Goal: Information Seeking & Learning: Check status

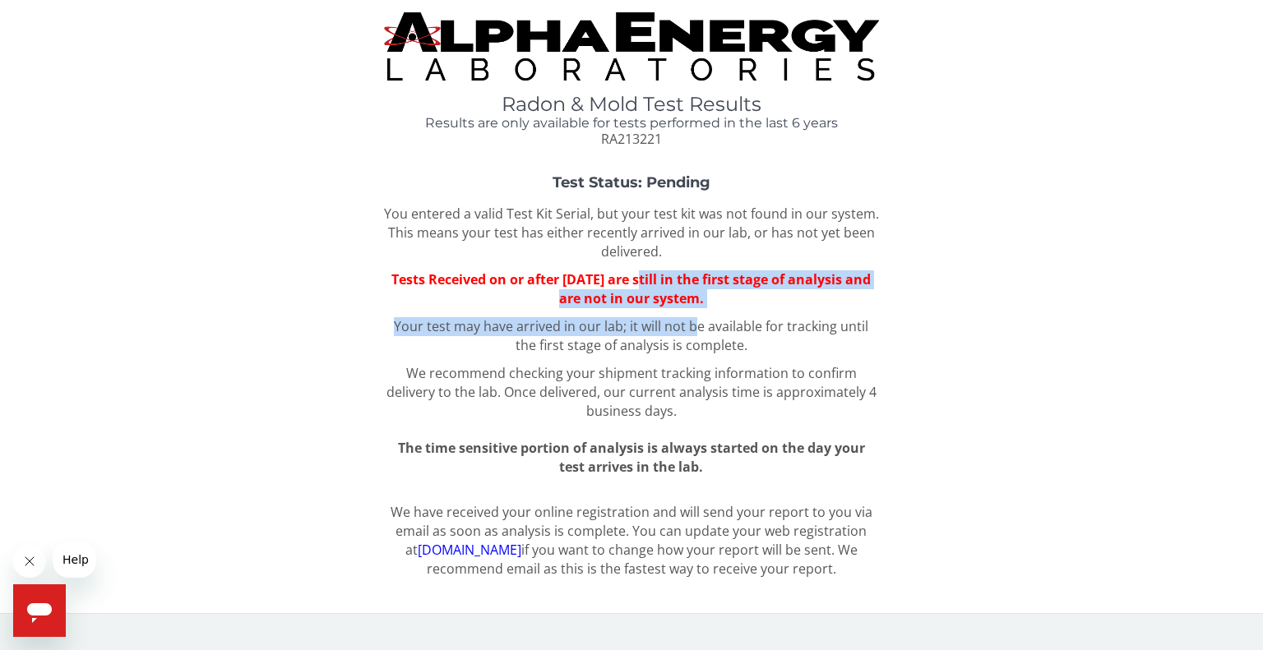
drag, startPoint x: 650, startPoint y: 281, endPoint x: 688, endPoint y: 317, distance: 52.3
click at [688, 317] on div "You entered a valid Test Kit Serial, but your test kit was not found in our sys…" at bounding box center [631, 341] width 495 height 272
click at [688, 317] on p "Your test may have arrived in our lab; it will not be available for tracking un…" at bounding box center [631, 336] width 495 height 38
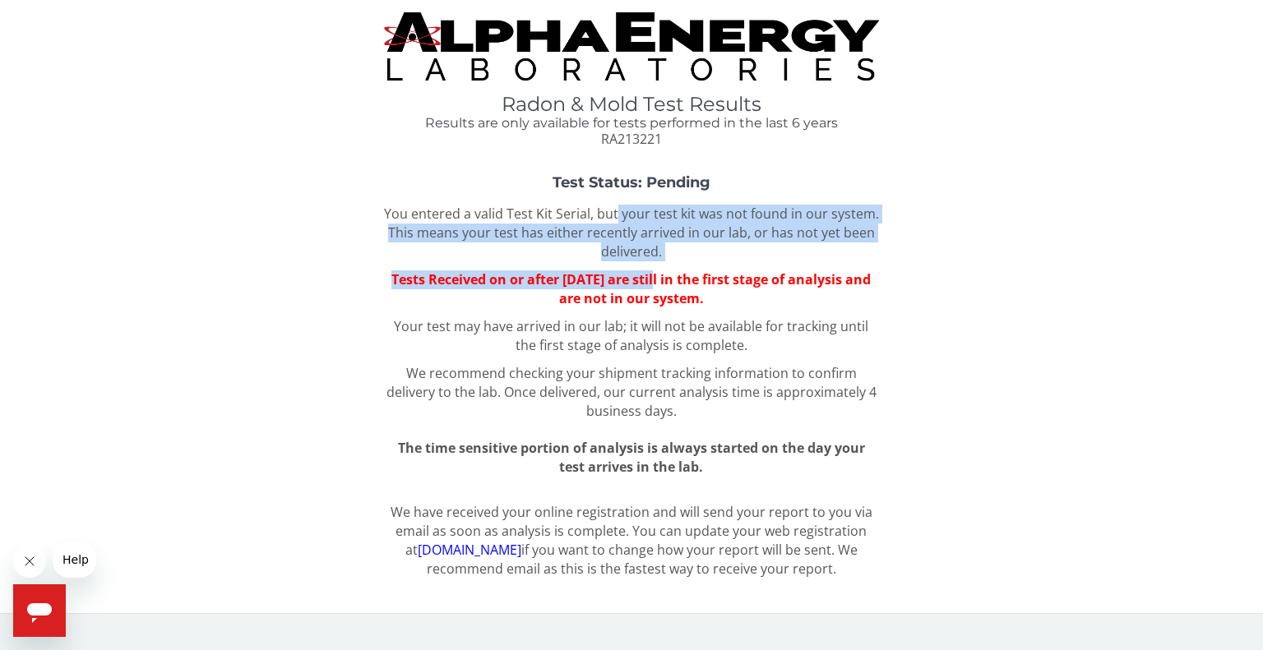
drag, startPoint x: 616, startPoint y: 198, endPoint x: 671, endPoint y: 262, distance: 84.6
click at [671, 262] on div "Test Status: Pending You entered a valid Test Kit Serial, but your test kit was…" at bounding box center [631, 326] width 1238 height 302
click at [671, 262] on div "You entered a valid Test Kit Serial, but your test kit was not found in our sys…" at bounding box center [631, 341] width 495 height 272
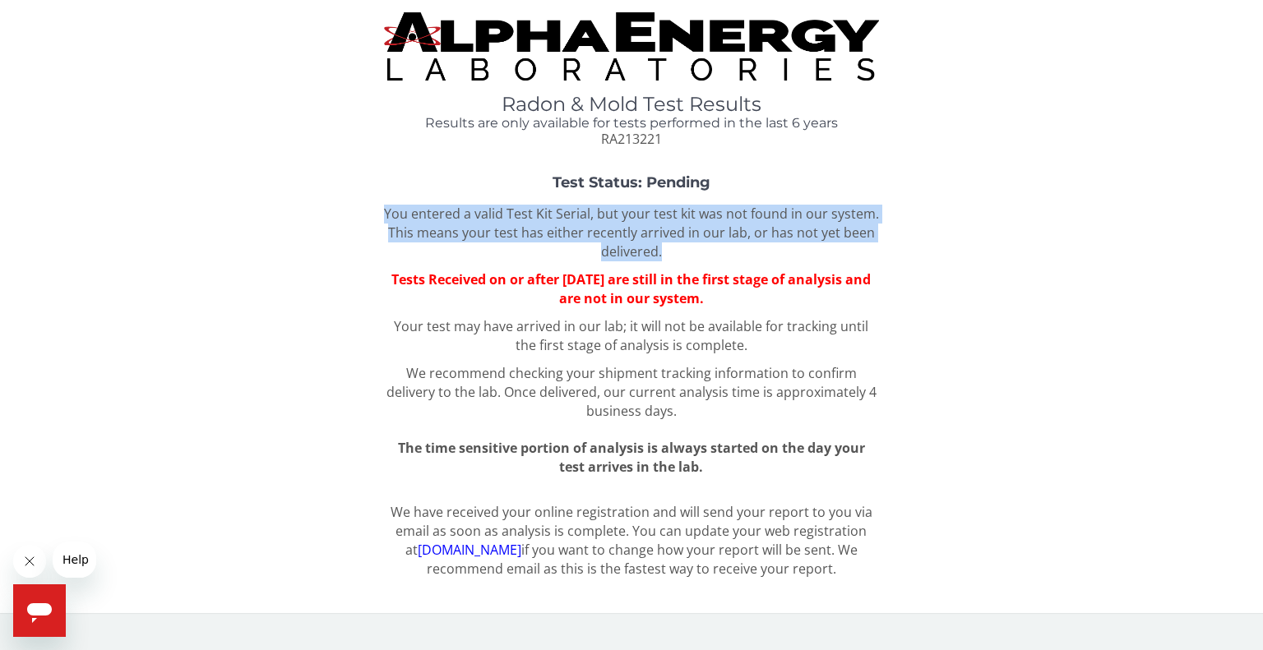
drag, startPoint x: 669, startPoint y: 250, endPoint x: 368, endPoint y: 219, distance: 301.8
click at [368, 219] on div "Test Status: Pending You entered a valid Test Kit Serial, but your test kit was…" at bounding box center [631, 326] width 1238 height 302
drag, startPoint x: 368, startPoint y: 219, endPoint x: 756, endPoint y: 246, distance: 388.3
click at [756, 246] on div "Test Status: Pending You entered a valid Test Kit Serial, but your test kit was…" at bounding box center [631, 326] width 1238 height 302
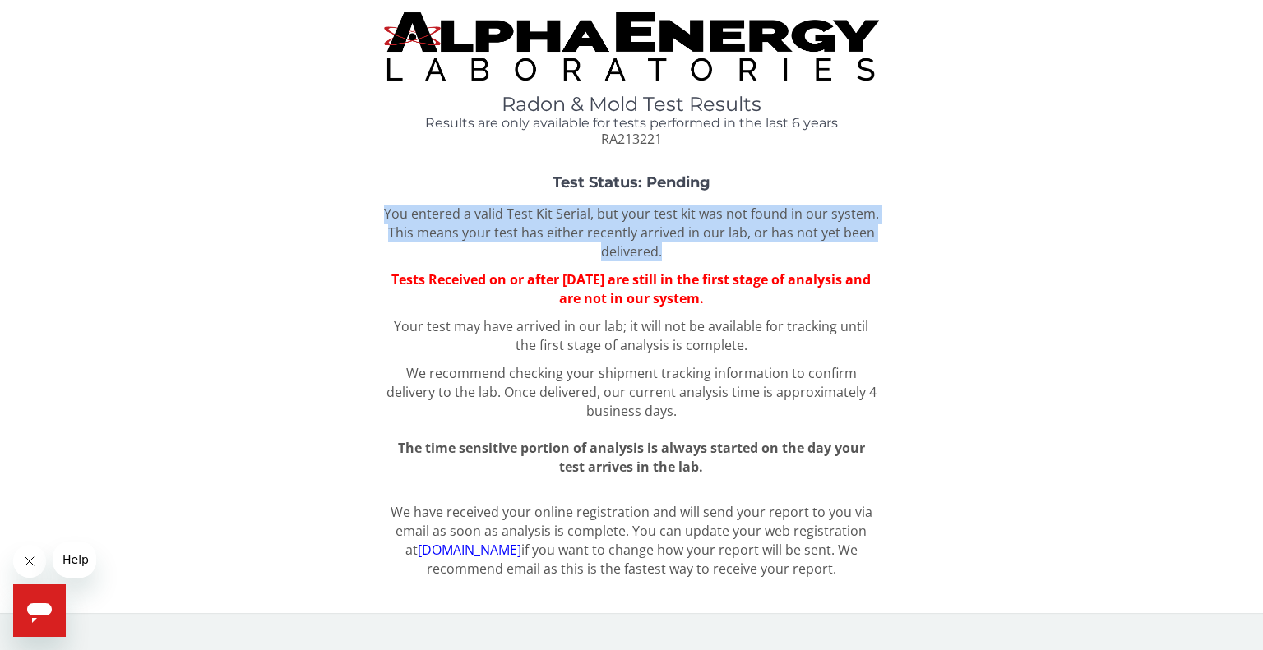
click at [756, 246] on p "You entered a valid Test Kit Serial, but your test kit was not found in our sys…" at bounding box center [631, 233] width 495 height 57
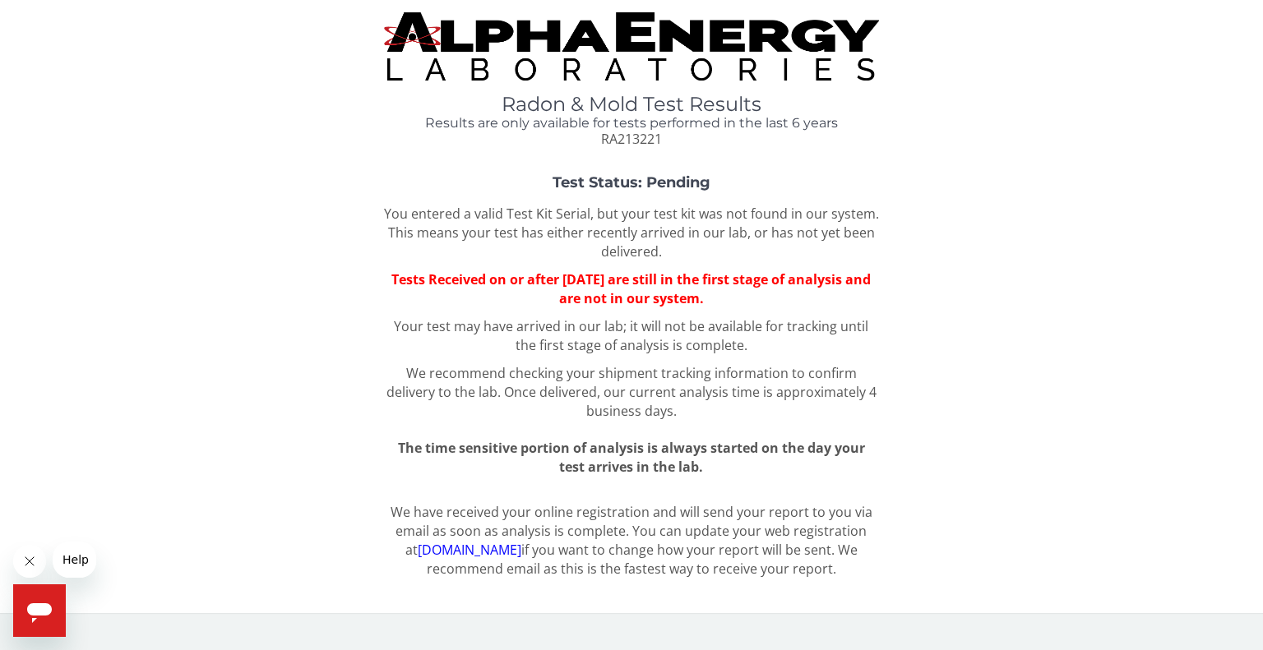
drag, startPoint x: 756, startPoint y: 246, endPoint x: 805, endPoint y: 293, distance: 68.1
click at [805, 293] on div "You entered a valid Test Kit Serial, but your test kit was not found in our sys…" at bounding box center [631, 341] width 495 height 272
click at [805, 293] on p "Tests Received on or after [DATE] are still in the first stage of analysis and …" at bounding box center [631, 290] width 495 height 38
drag, startPoint x: 805, startPoint y: 293, endPoint x: 822, endPoint y: 345, distance: 54.4
click at [822, 345] on div "You entered a valid Test Kit Serial, but your test kit was not found in our sys…" at bounding box center [631, 341] width 495 height 272
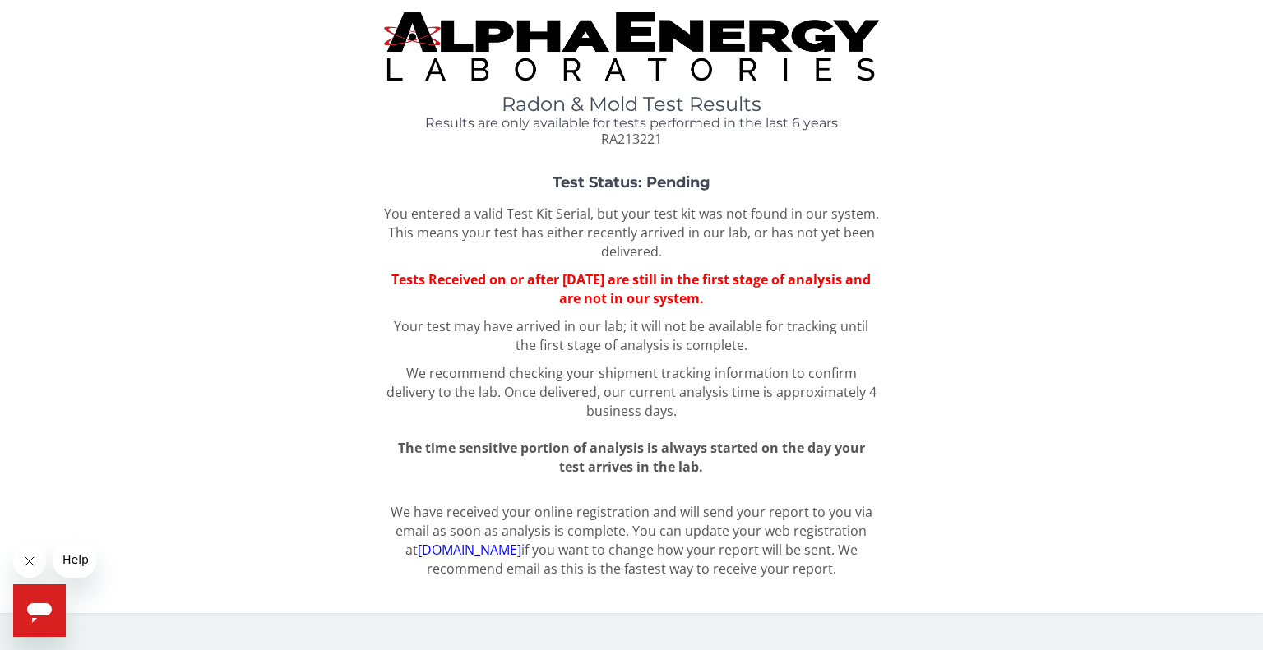
click at [822, 345] on p "Your test may have arrived in our lab; it will not be available for tracking un…" at bounding box center [631, 336] width 495 height 38
